Goal: Information Seeking & Learning: Check status

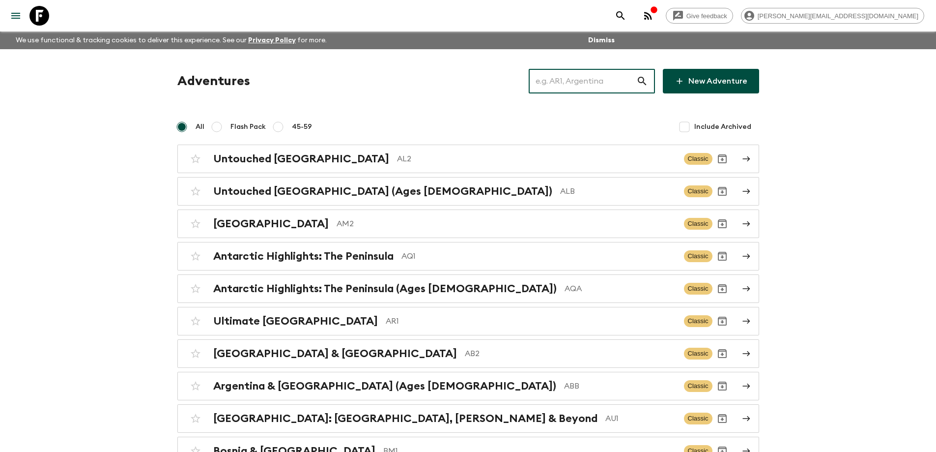
click at [573, 86] on input "text" at bounding box center [583, 81] width 108 height 28
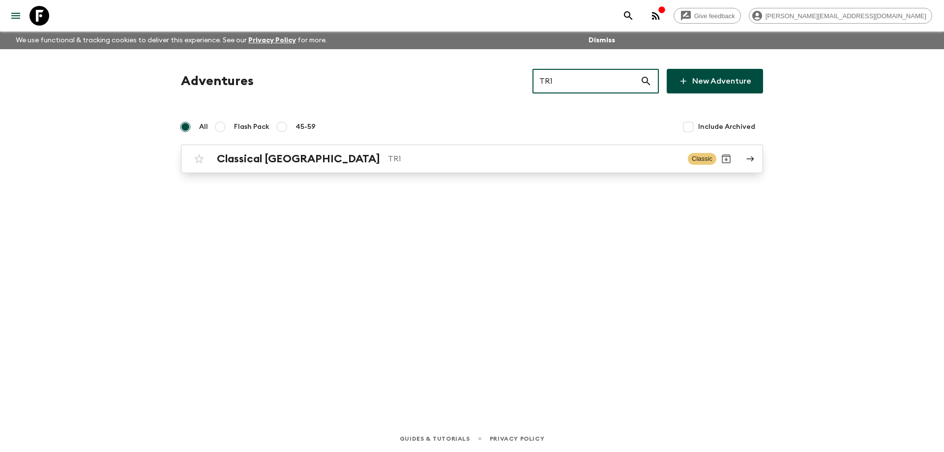
type input "TR1"
click at [458, 168] on div "Classical Türkiye TR1 Classic" at bounding box center [452, 159] width 527 height 20
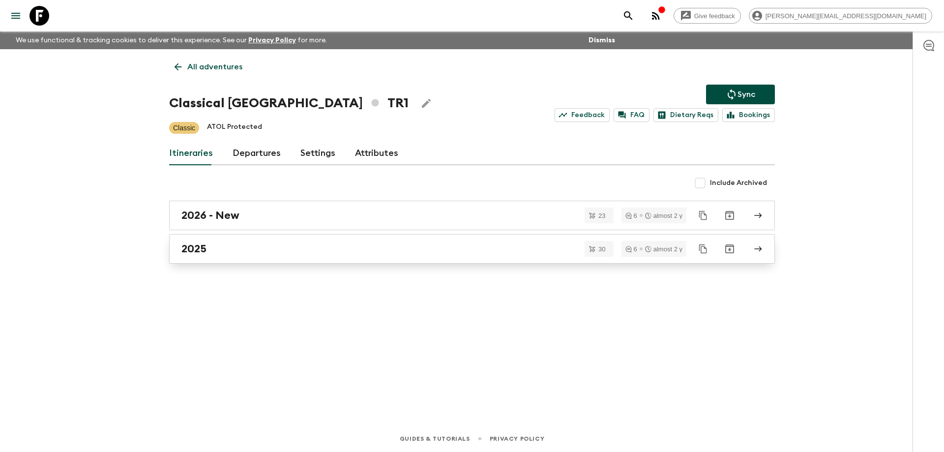
click at [256, 247] on div "2025" at bounding box center [462, 248] width 562 height 13
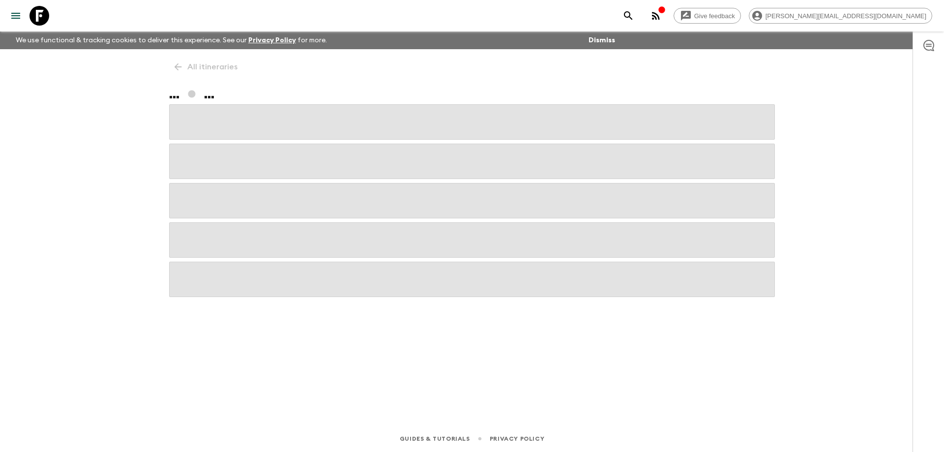
click at [256, 247] on span at bounding box center [471, 239] width 605 height 35
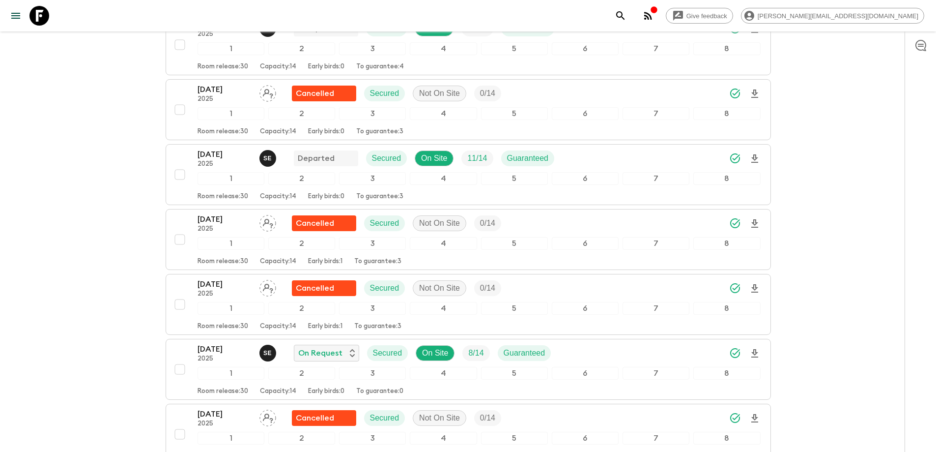
scroll to position [983, 0]
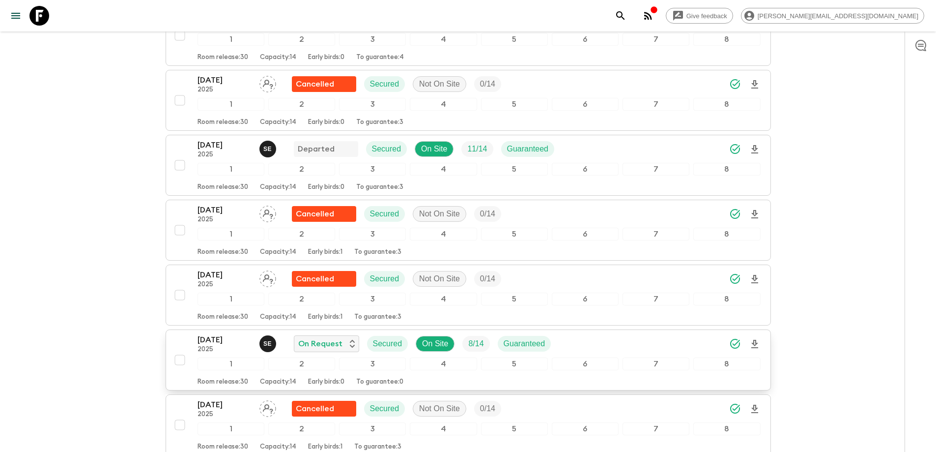
click at [217, 339] on p "[DATE]" at bounding box center [225, 340] width 54 height 12
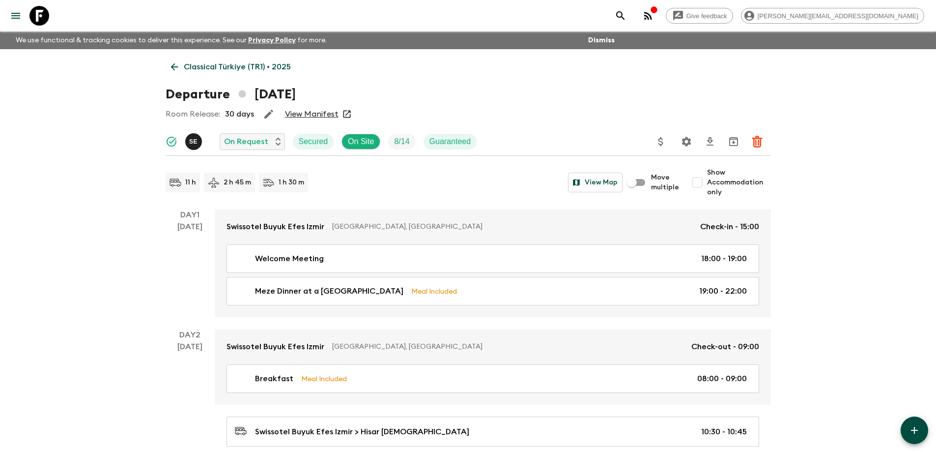
click at [333, 114] on link "View Manifest" at bounding box center [312, 114] width 54 height 10
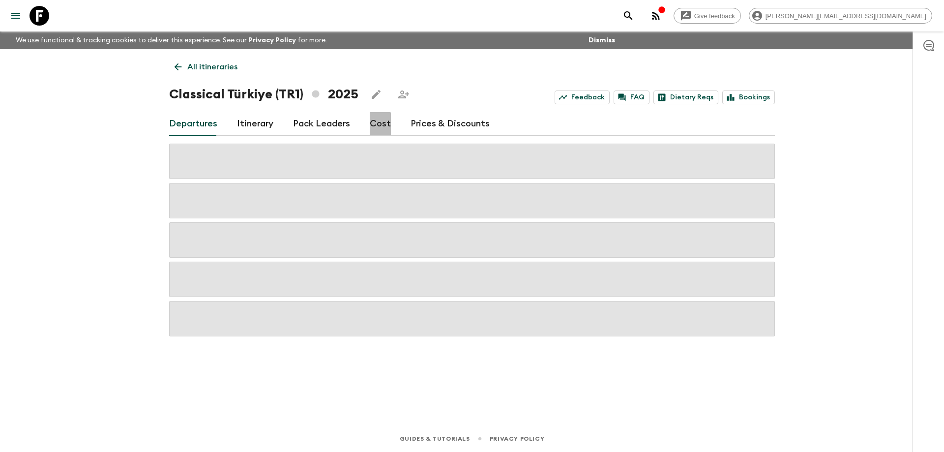
click at [374, 125] on link "Cost" at bounding box center [380, 124] width 21 height 24
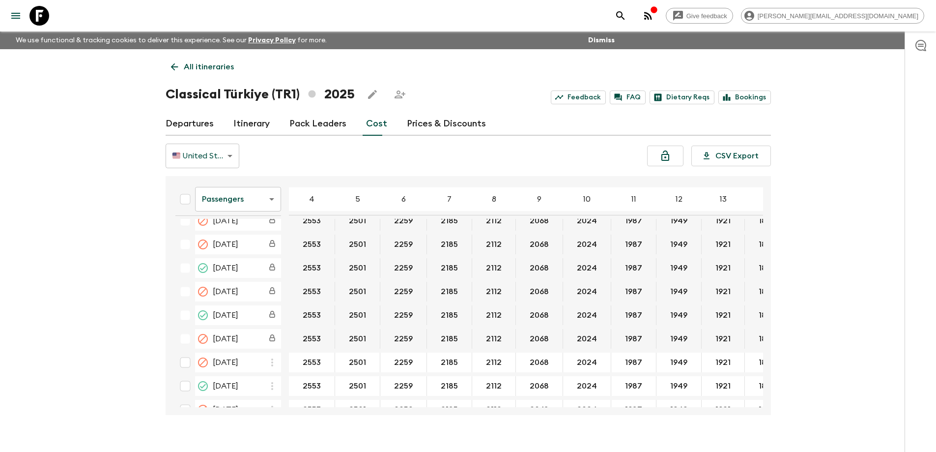
scroll to position [344, 0]
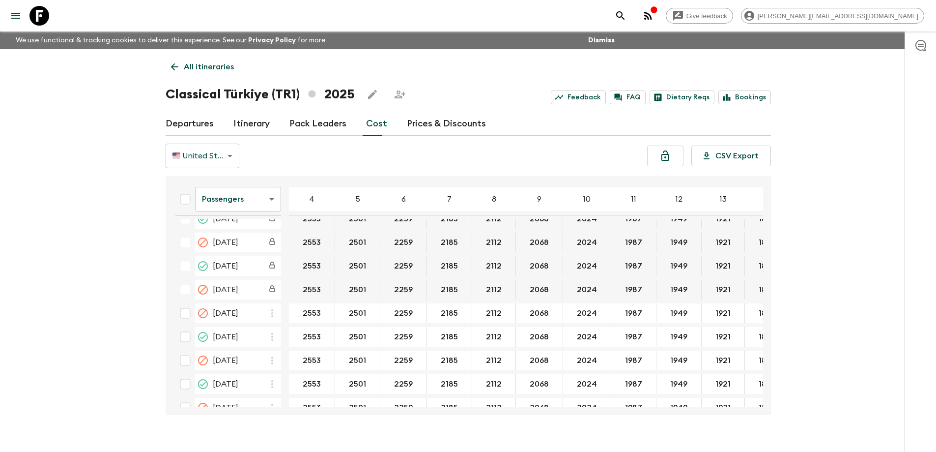
click at [228, 339] on span "[DATE]" at bounding box center [226, 337] width 26 height 12
click at [226, 201] on body "Give feedback [PERSON_NAME][EMAIL_ADDRESS][DOMAIN_NAME] We use functional & tra…" at bounding box center [468, 234] width 936 height 469
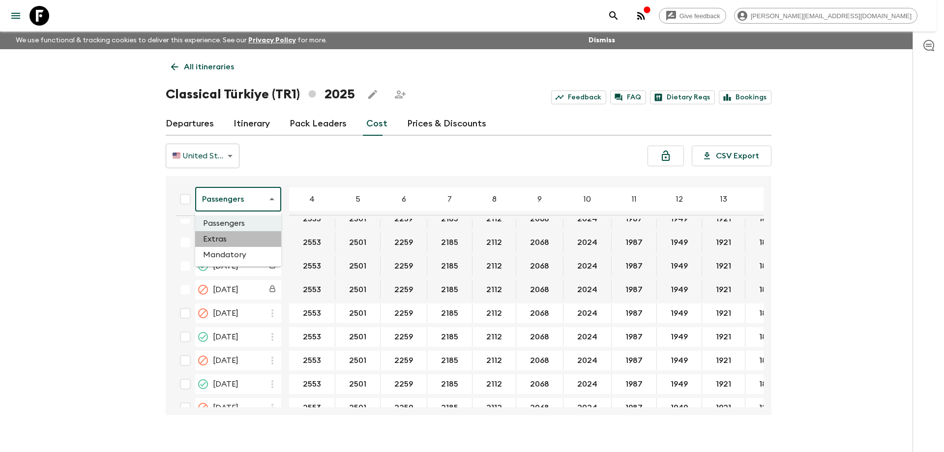
click at [233, 236] on li "Extras" at bounding box center [238, 239] width 86 height 16
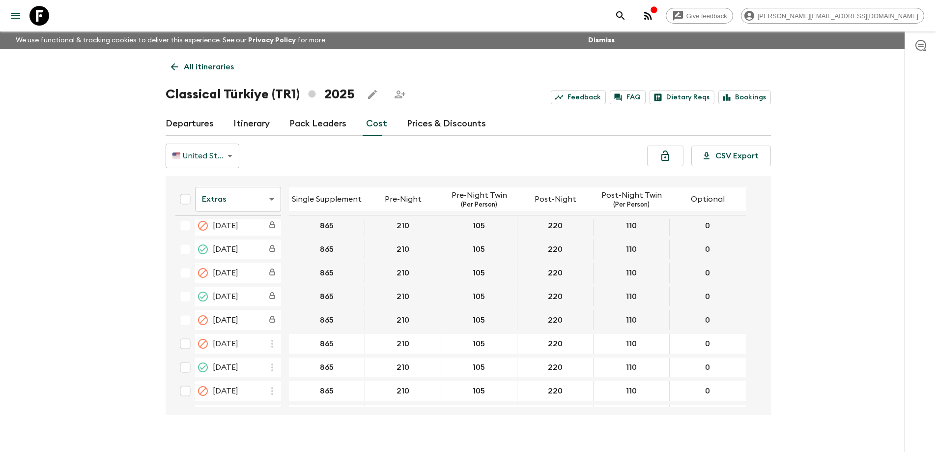
scroll to position [344, 0]
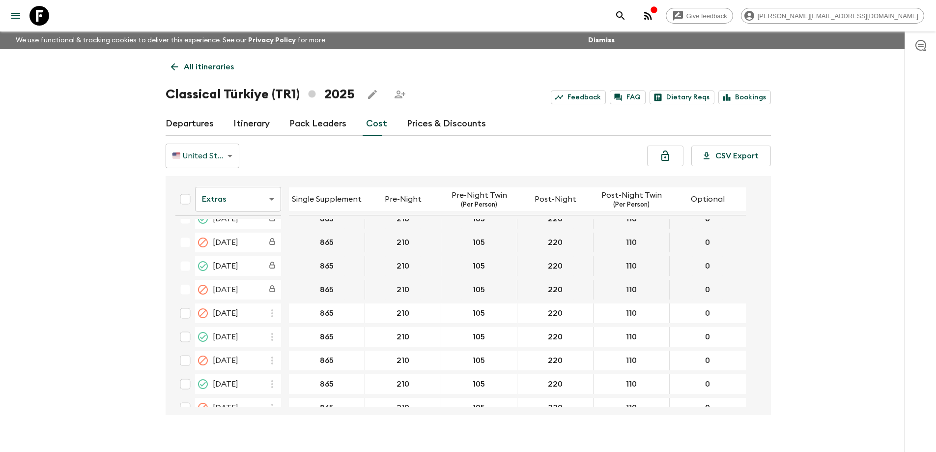
drag, startPoint x: 41, startPoint y: 17, endPoint x: 37, endPoint y: 22, distance: 7.0
click at [41, 17] on icon at bounding box center [39, 16] width 20 height 20
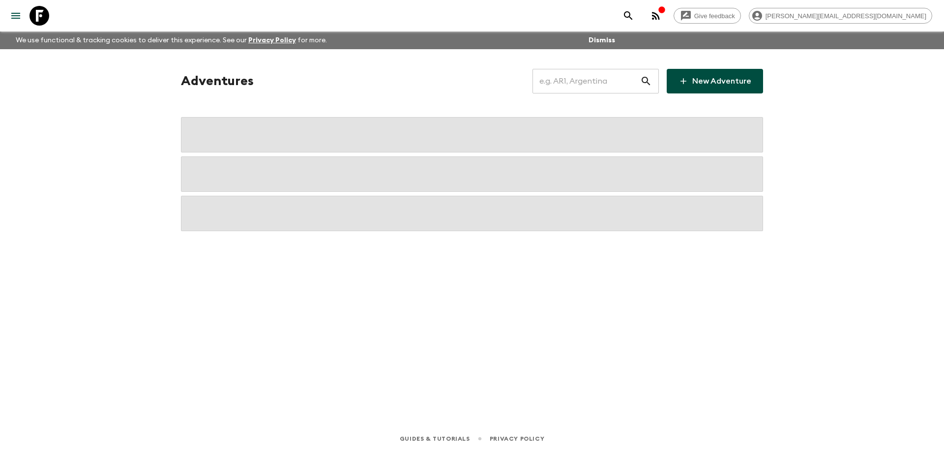
click at [580, 80] on input "text" at bounding box center [586, 81] width 108 height 28
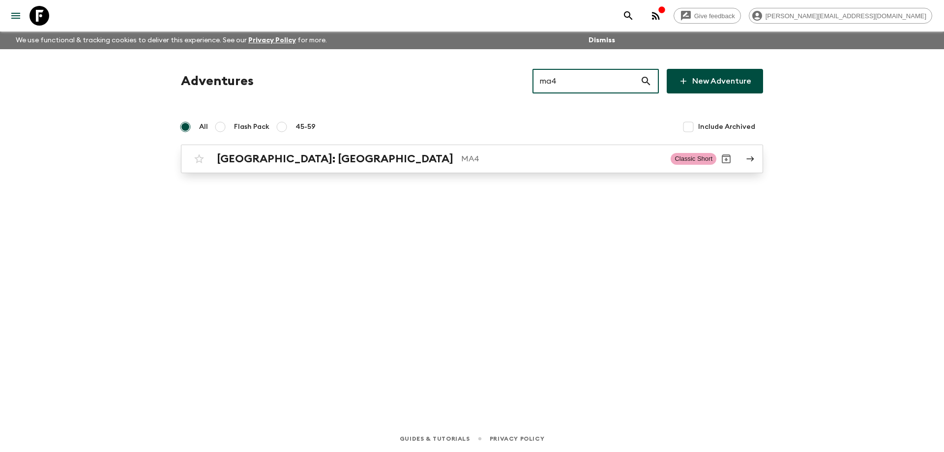
type input "ma4"
click at [461, 156] on p "MA4" at bounding box center [561, 159] width 201 height 12
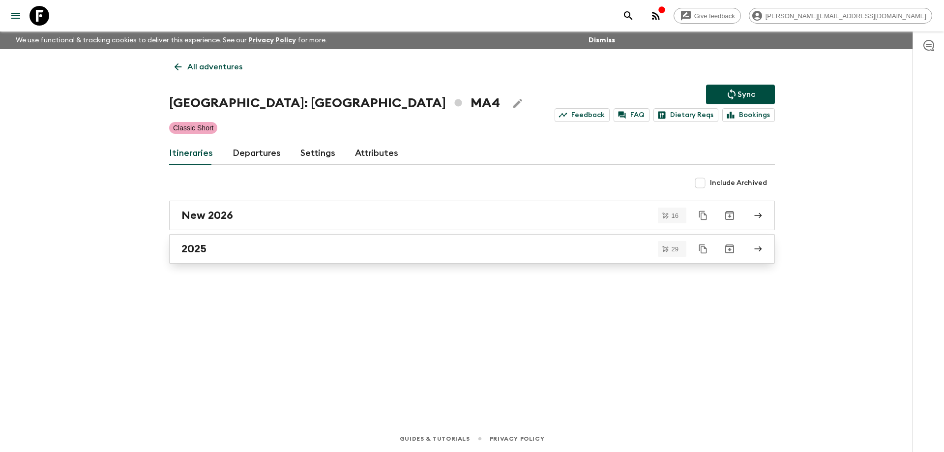
click at [296, 254] on div "2025" at bounding box center [462, 248] width 562 height 13
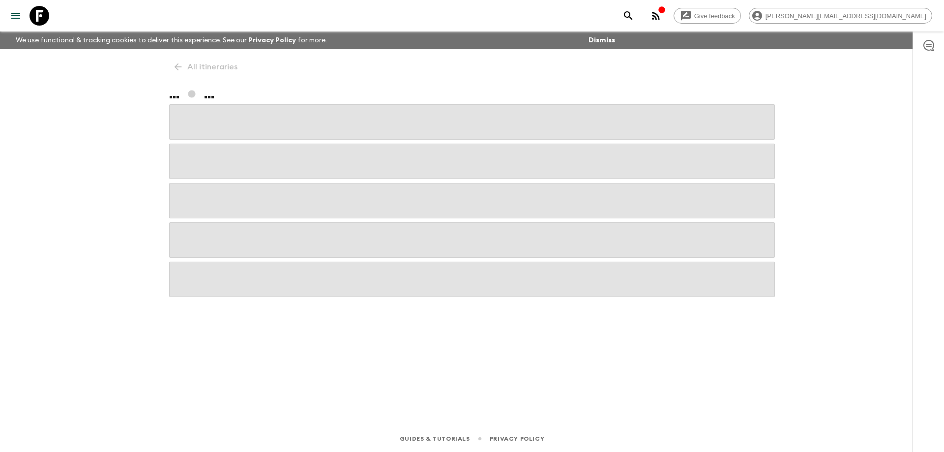
click at [296, 254] on span at bounding box center [471, 239] width 605 height 35
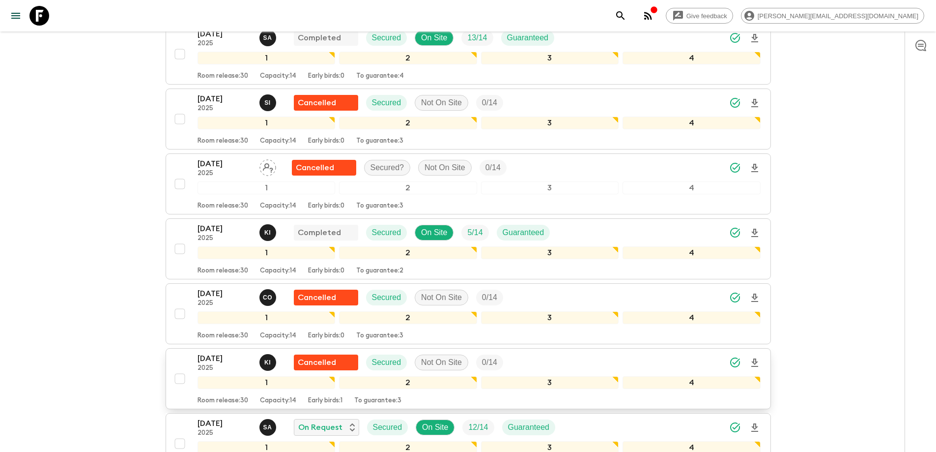
scroll to position [934, 0]
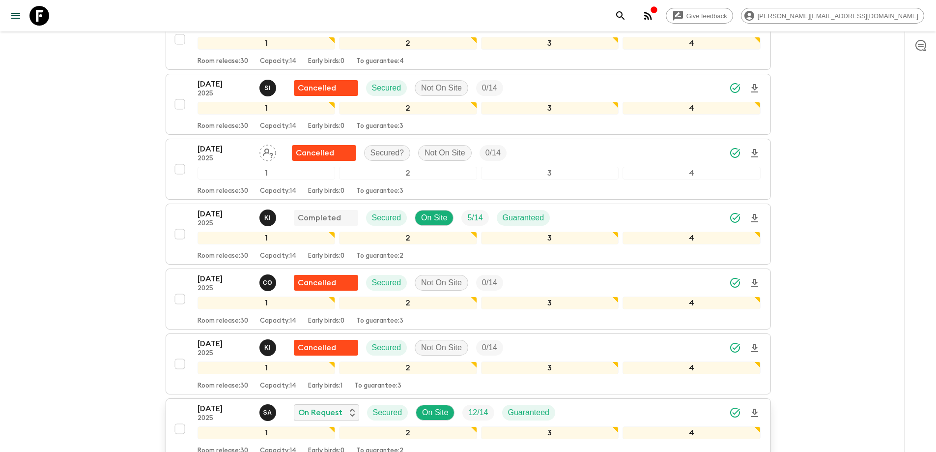
click at [209, 402] on p "[DATE]" at bounding box center [225, 408] width 54 height 12
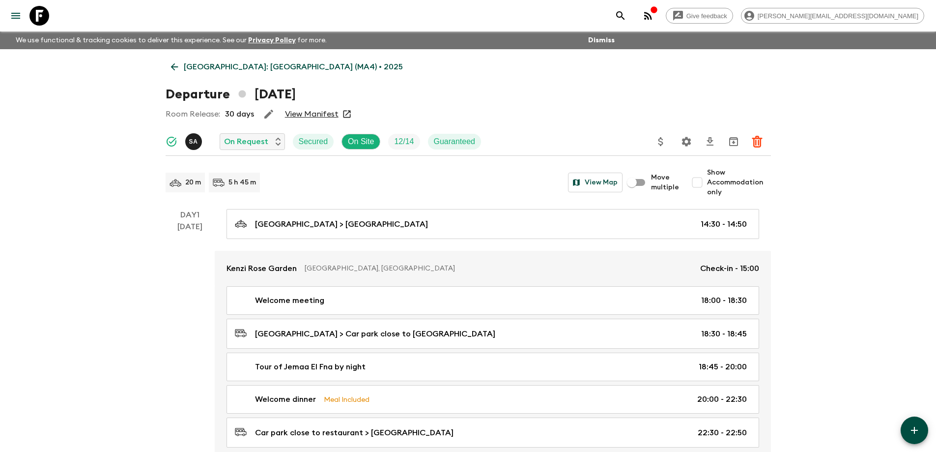
click at [321, 113] on link "View Manifest" at bounding box center [312, 114] width 54 height 10
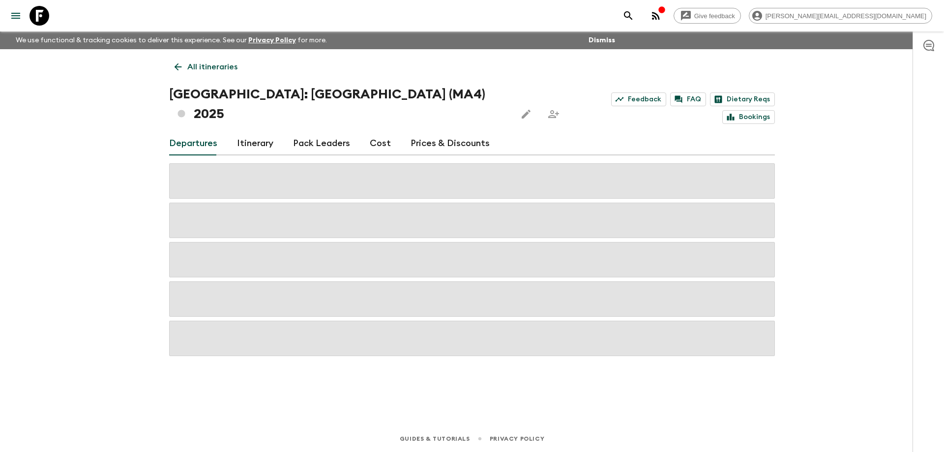
click at [370, 132] on link "Cost" at bounding box center [380, 144] width 21 height 24
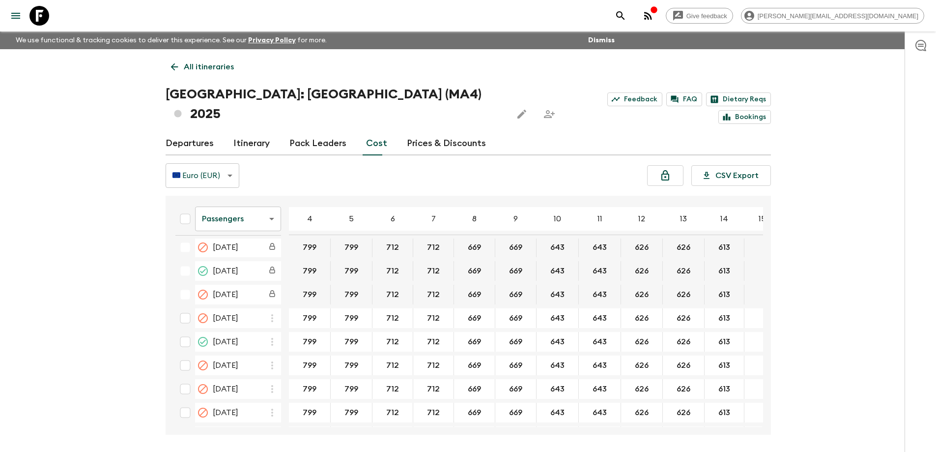
scroll to position [344, 0]
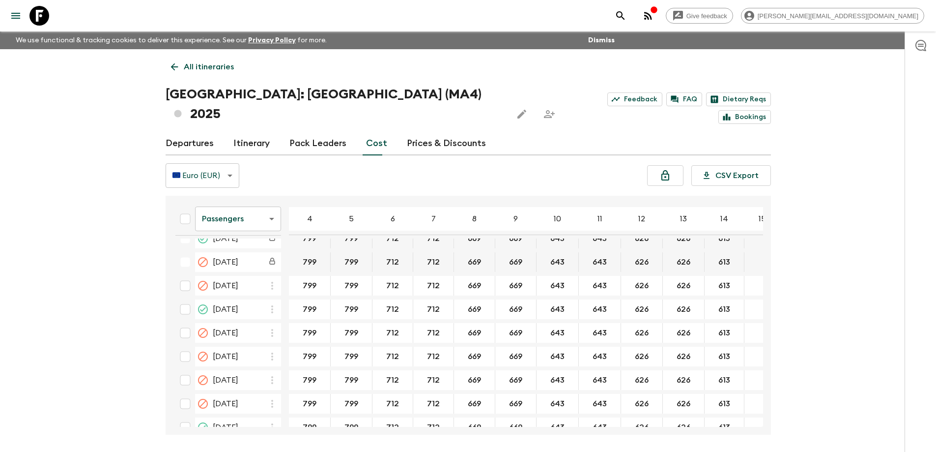
click at [261, 200] on body "Give feedback [PERSON_NAME][EMAIL_ADDRESS][DOMAIN_NAME] We use functional & tra…" at bounding box center [468, 244] width 936 height 488
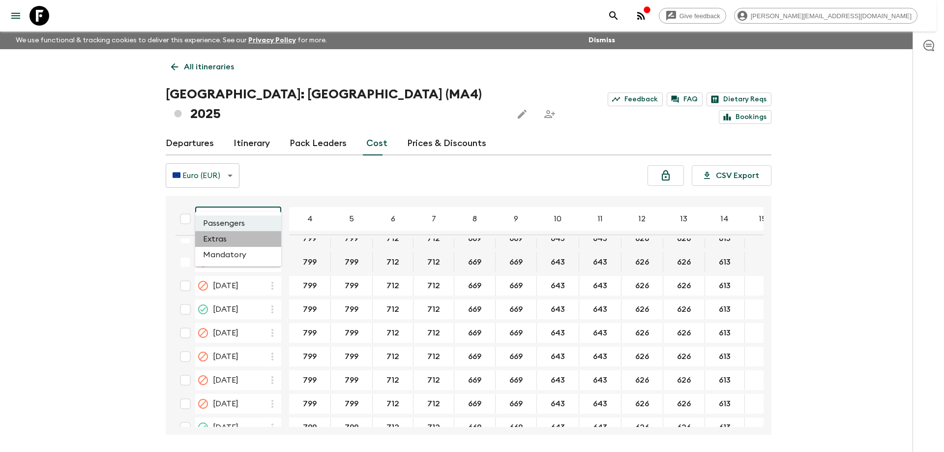
click at [238, 238] on li "Extras" at bounding box center [238, 239] width 86 height 16
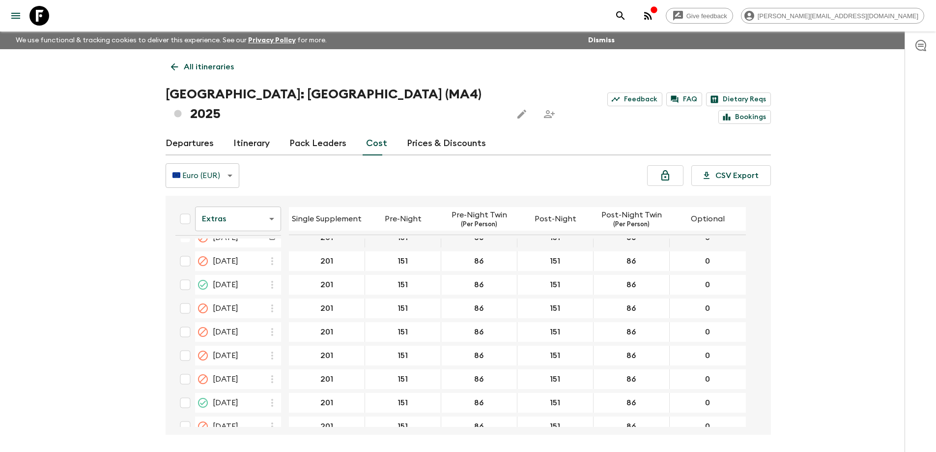
scroll to position [352, 0]
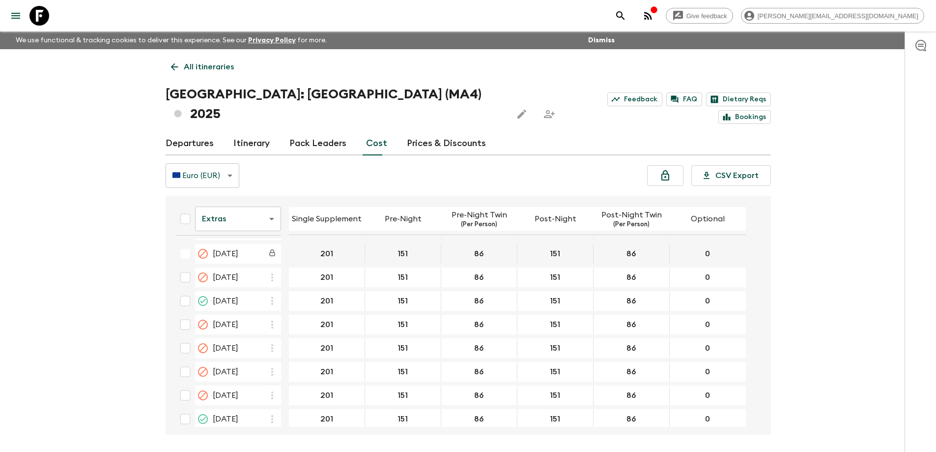
click at [33, 15] on icon at bounding box center [39, 16] width 20 height 20
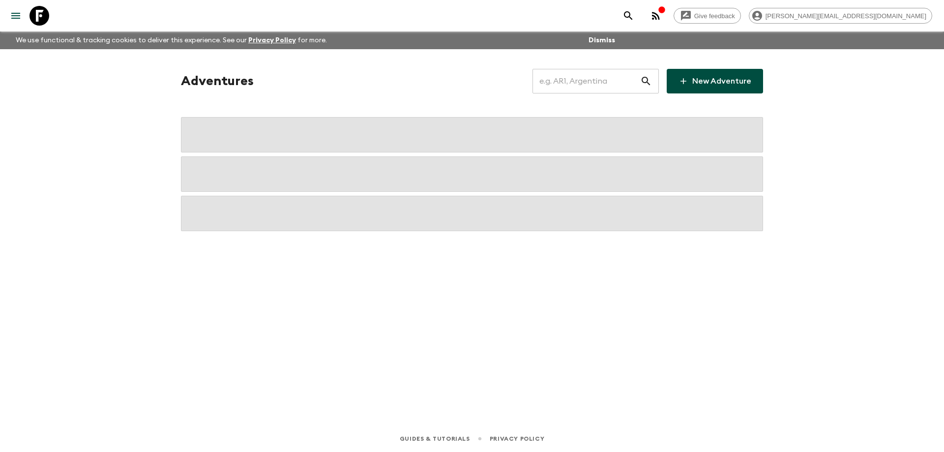
click at [567, 83] on input "text" at bounding box center [586, 81] width 108 height 28
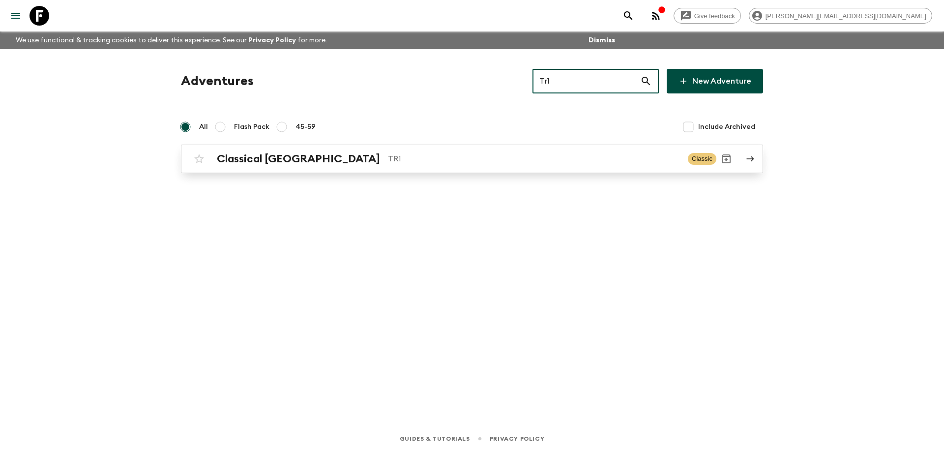
type input "Tr1"
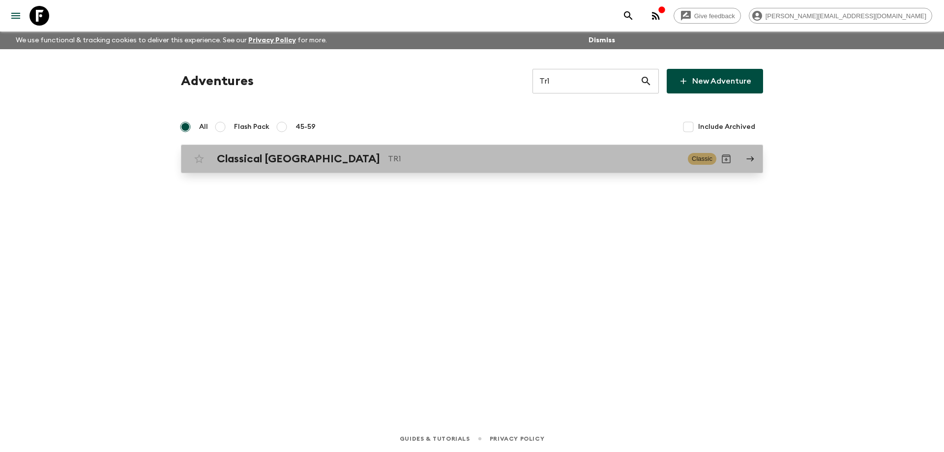
click at [361, 165] on div "Classical Türkiye TR1 Classic" at bounding box center [452, 159] width 527 height 20
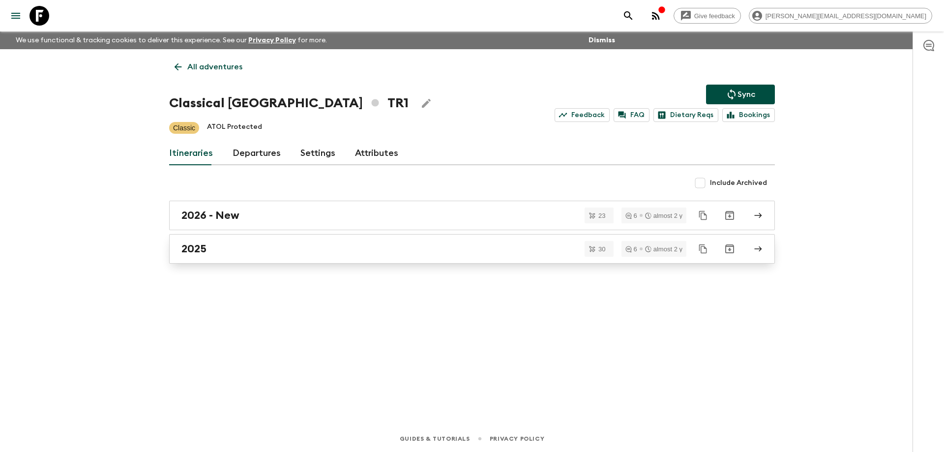
click at [275, 247] on div "2025" at bounding box center [462, 248] width 562 height 13
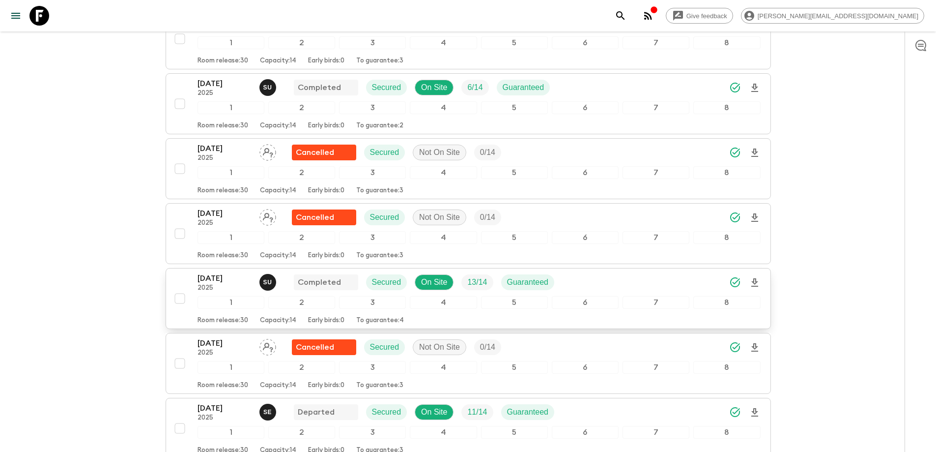
scroll to position [737, 0]
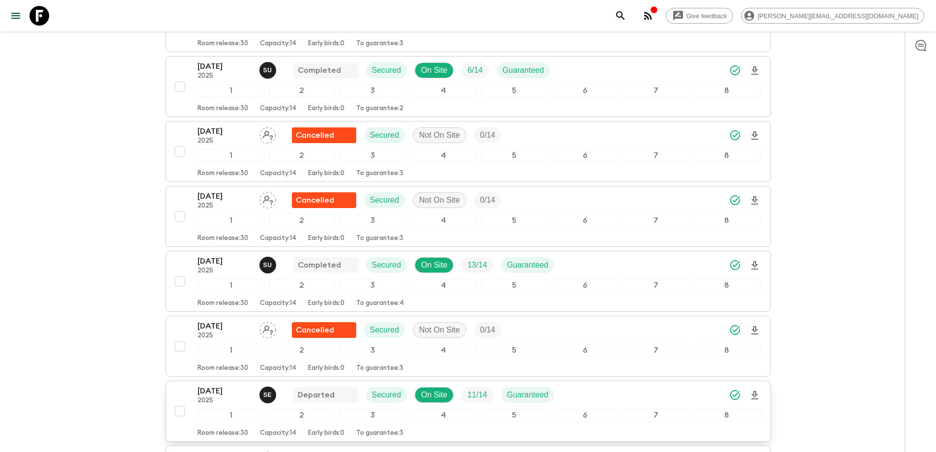
click at [219, 390] on p "[DATE]" at bounding box center [225, 391] width 54 height 12
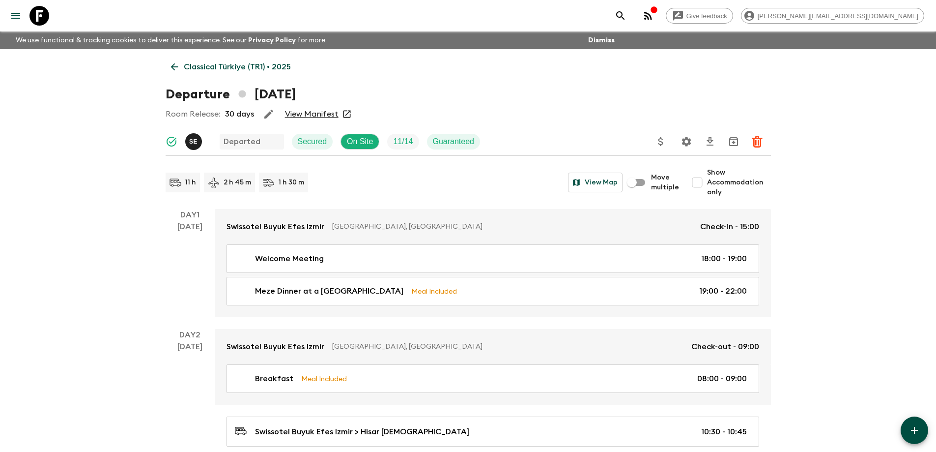
click at [305, 115] on link "View Manifest" at bounding box center [312, 114] width 54 height 10
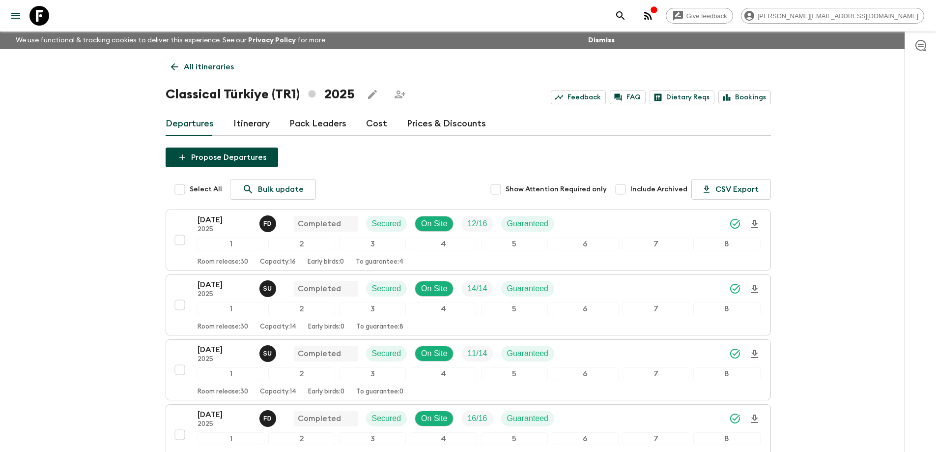
click at [34, 9] on icon at bounding box center [39, 16] width 20 height 20
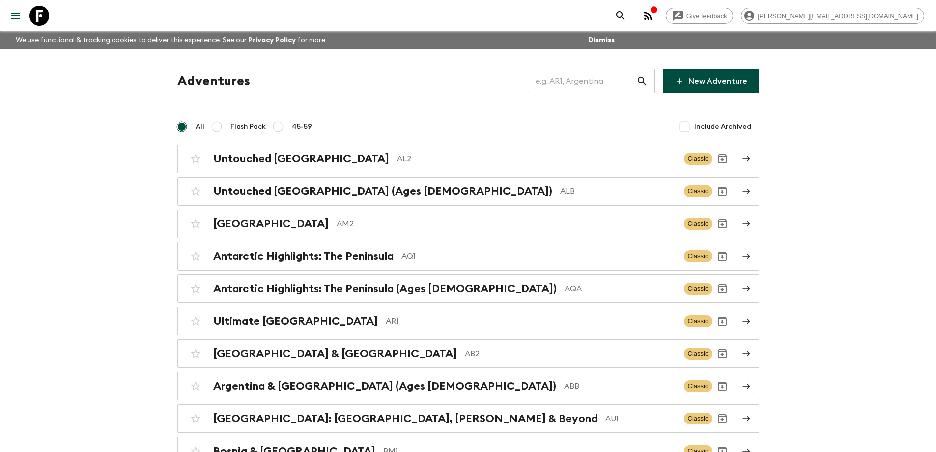
click at [576, 86] on input "text" at bounding box center [583, 81] width 108 height 28
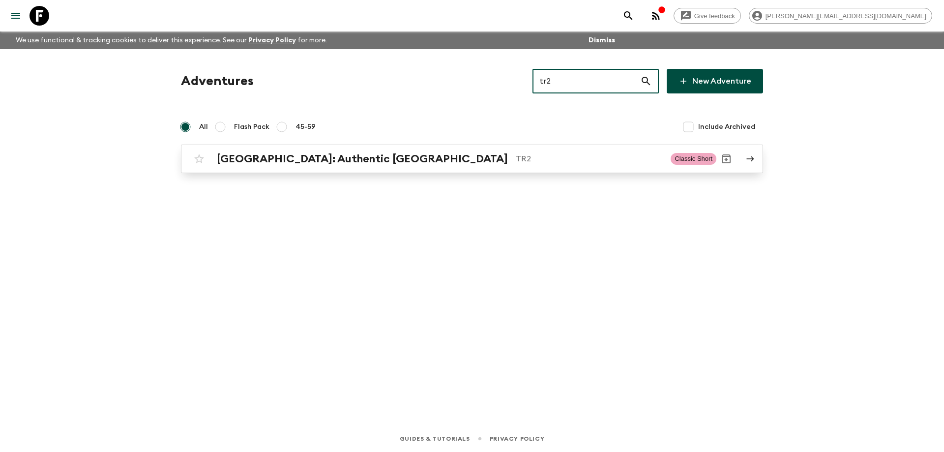
type input "tr2"
click at [516, 156] on p "TR2" at bounding box center [589, 159] width 147 height 12
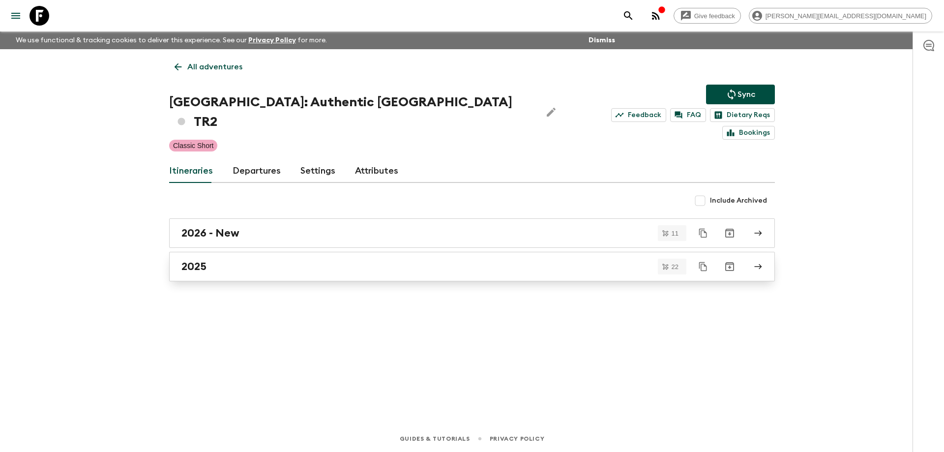
click at [333, 260] on link "2025" at bounding box center [471, 266] width 605 height 29
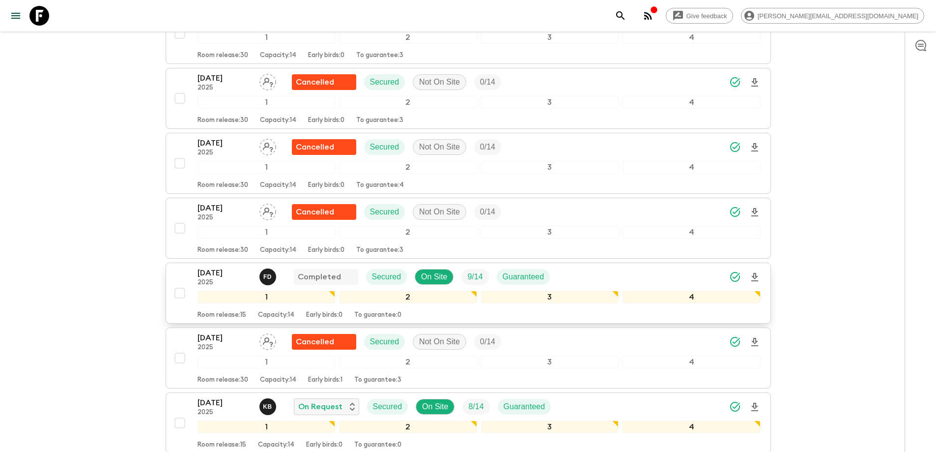
scroll to position [885, 0]
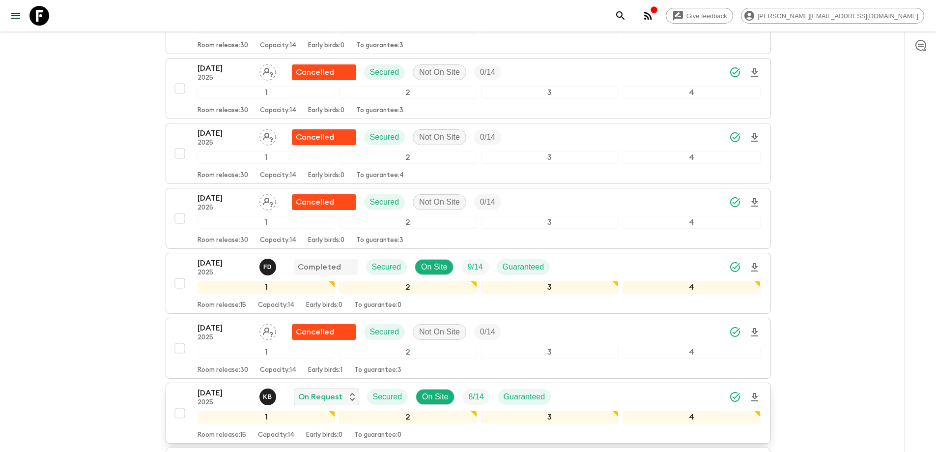
click at [218, 387] on p "[DATE]" at bounding box center [225, 393] width 54 height 12
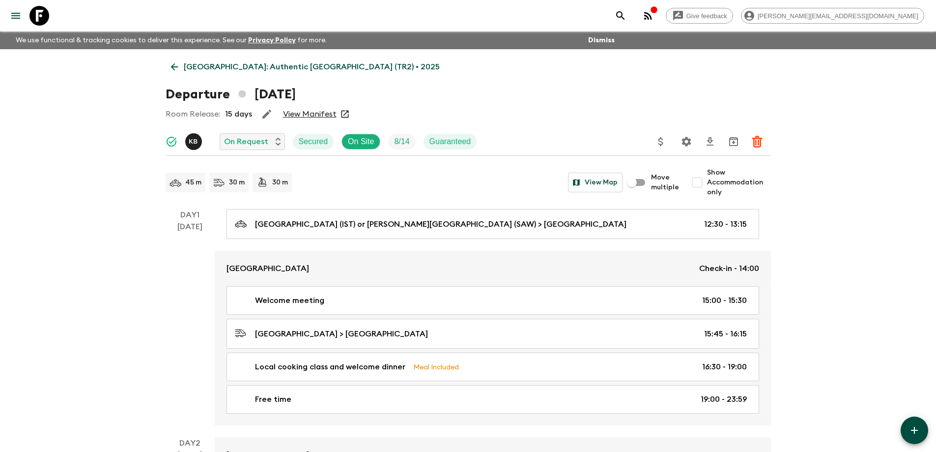
click at [315, 113] on link "View Manifest" at bounding box center [310, 114] width 54 height 10
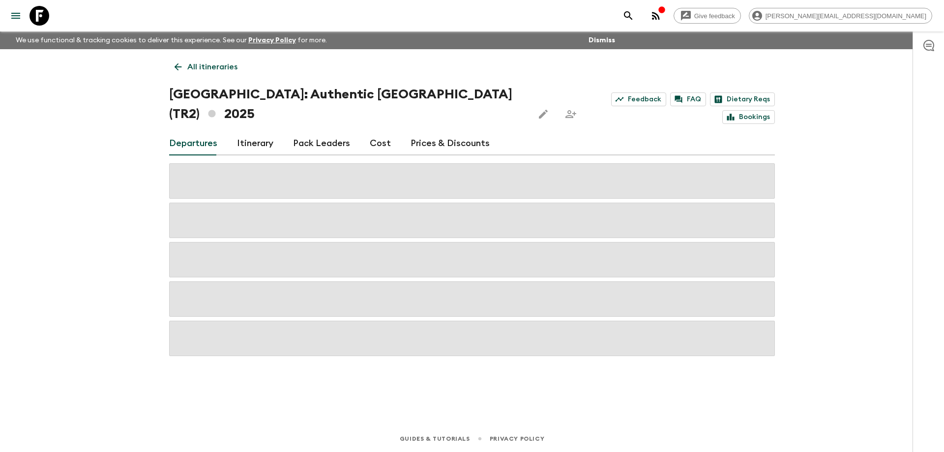
click at [378, 132] on link "Cost" at bounding box center [380, 144] width 21 height 24
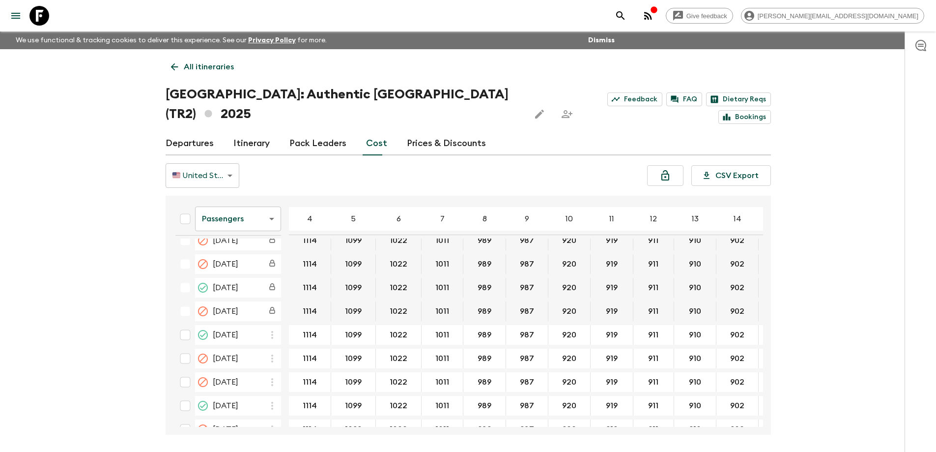
scroll to position [339, 0]
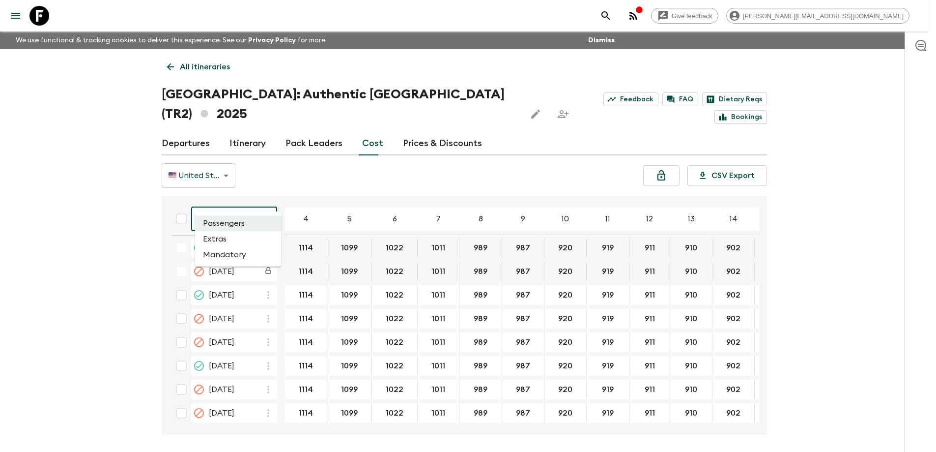
click at [260, 195] on body "Give feedback [PERSON_NAME][EMAIL_ADDRESS][DOMAIN_NAME] We use functional & tra…" at bounding box center [468, 244] width 936 height 488
click at [240, 236] on li "Extras" at bounding box center [238, 239] width 86 height 16
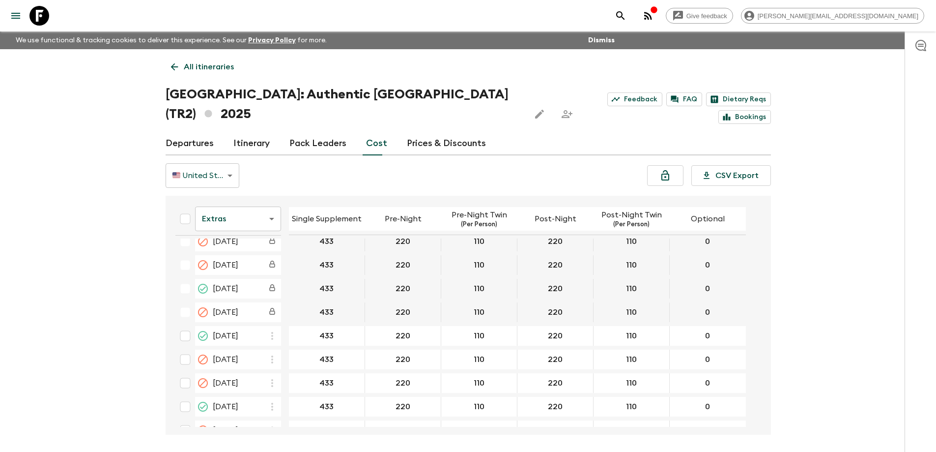
scroll to position [295, 0]
click at [48, 18] on icon at bounding box center [39, 16] width 20 height 20
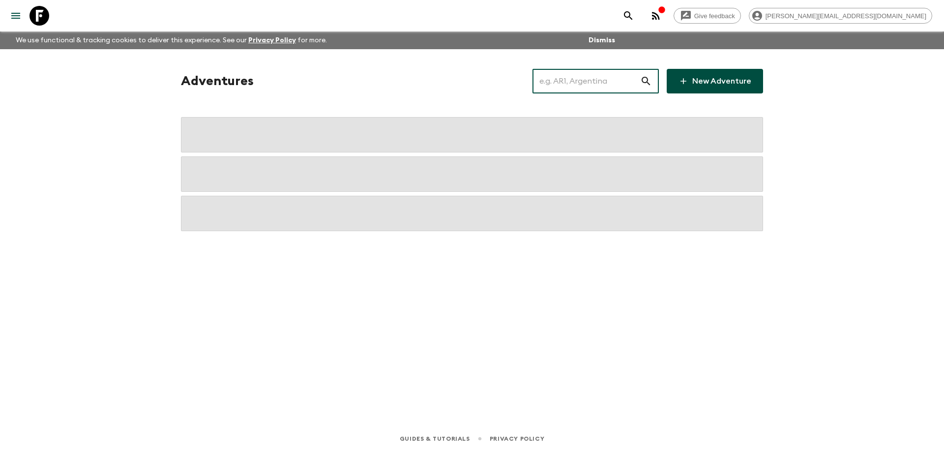
click at [561, 80] on input "text" at bounding box center [586, 81] width 108 height 28
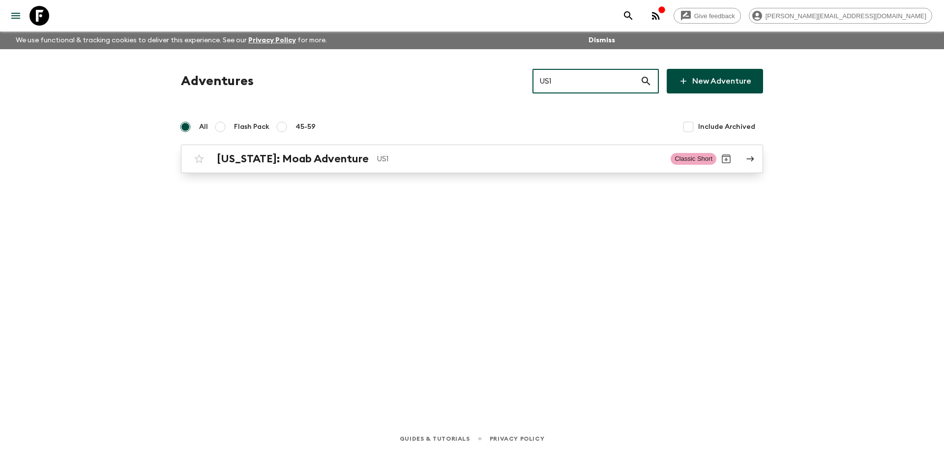
type input "US1"
click at [480, 157] on p "US1" at bounding box center [519, 159] width 286 height 12
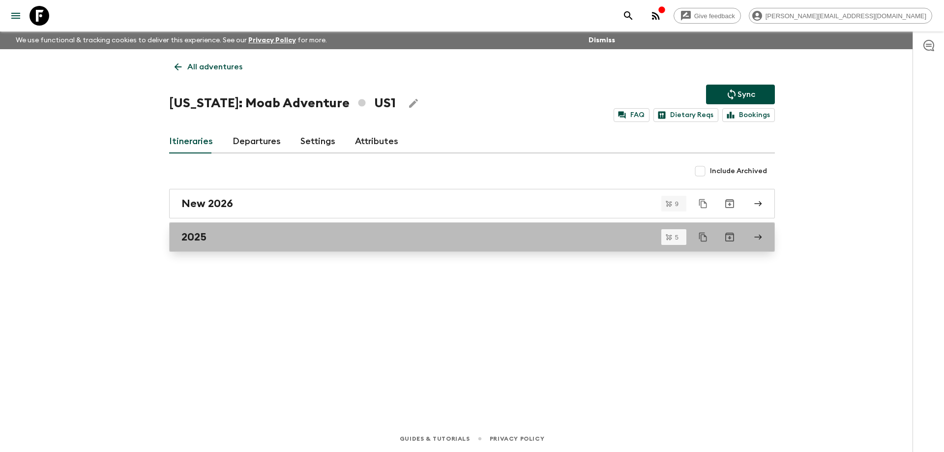
click at [311, 243] on link "2025" at bounding box center [471, 236] width 605 height 29
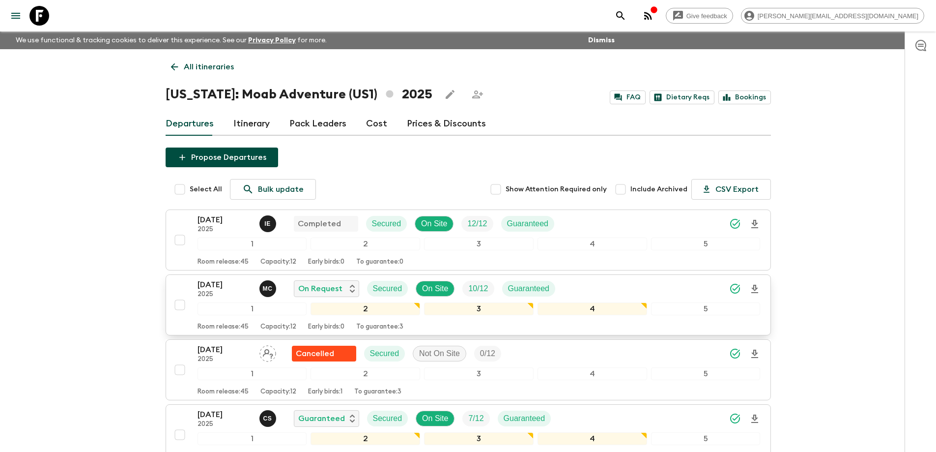
click at [223, 286] on p "[DATE]" at bounding box center [225, 285] width 54 height 12
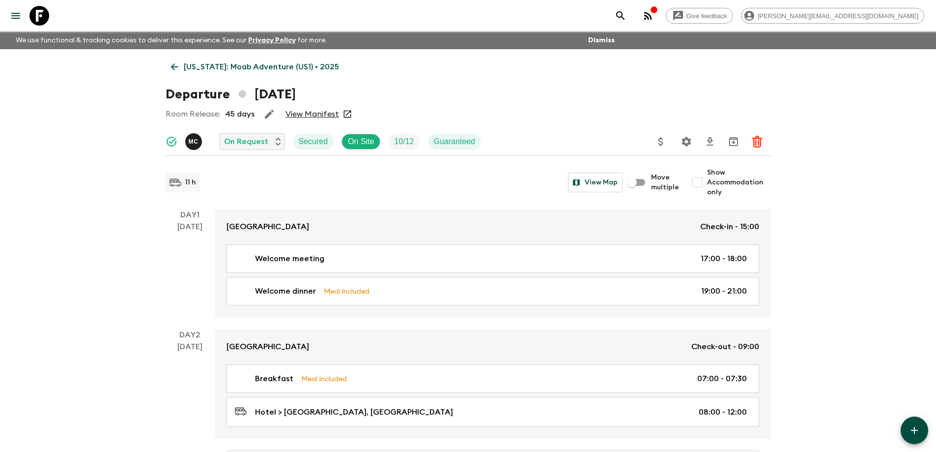
click at [313, 117] on link "View Manifest" at bounding box center [313, 114] width 54 height 10
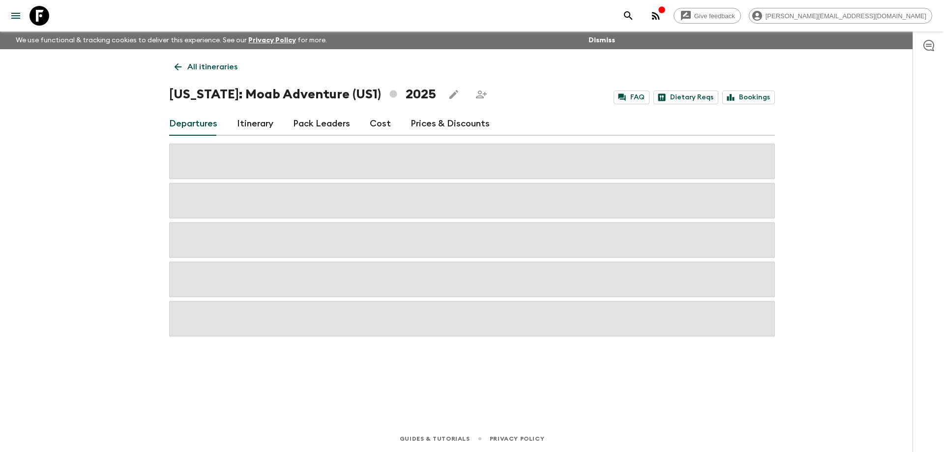
click at [378, 125] on link "Cost" at bounding box center [380, 124] width 21 height 24
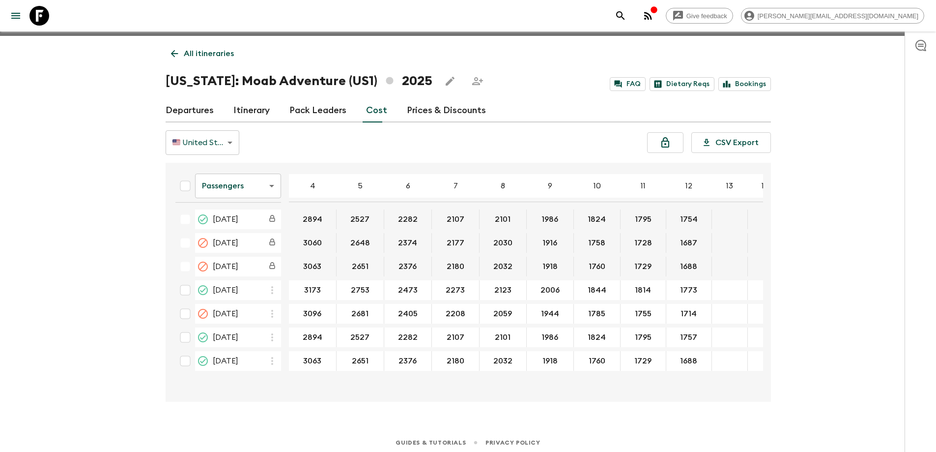
scroll to position [17, 0]
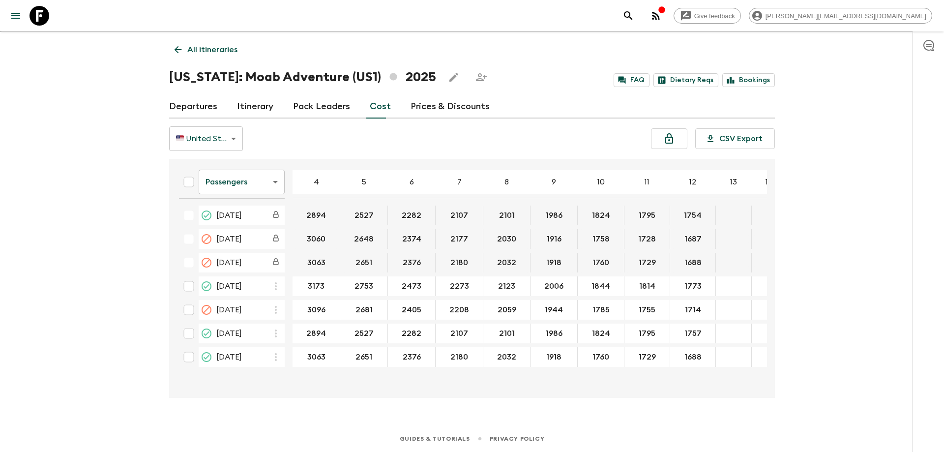
click at [254, 184] on body "Give feedback [PERSON_NAME][EMAIL_ADDRESS][DOMAIN_NAME] We use functional & tra…" at bounding box center [472, 217] width 944 height 469
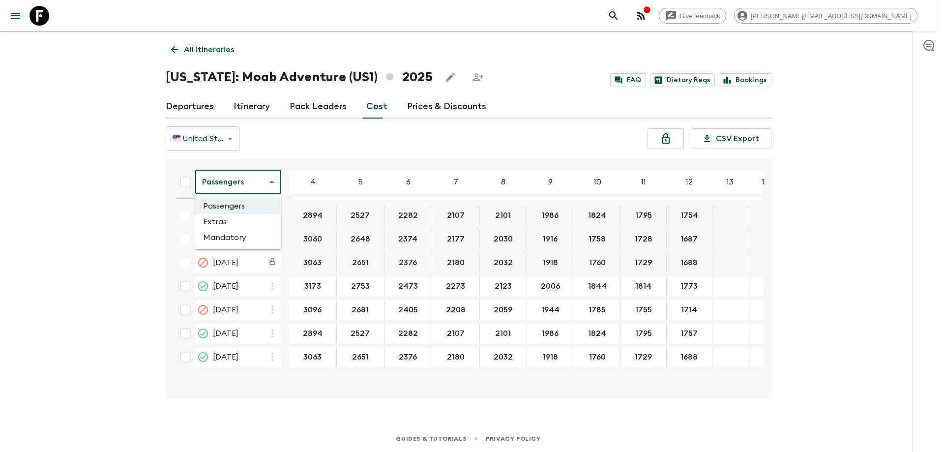
click at [236, 219] on li "Extras" at bounding box center [238, 222] width 86 height 16
